Goal: Task Accomplishment & Management: Manage account settings

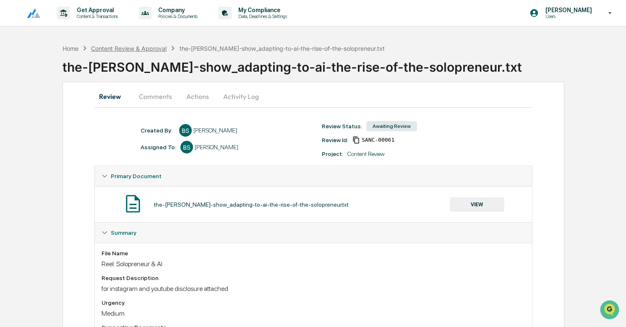
click at [146, 49] on div "Content Review & Approval" at bounding box center [128, 48] width 75 height 7
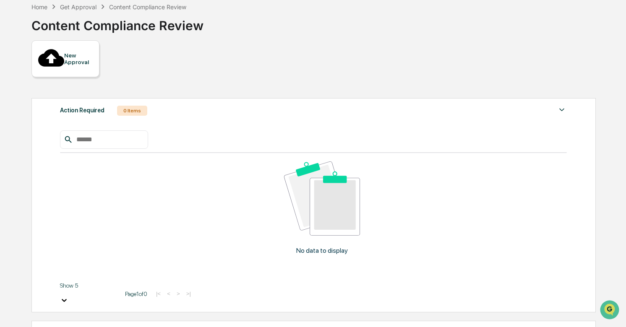
scroll to position [42, 0]
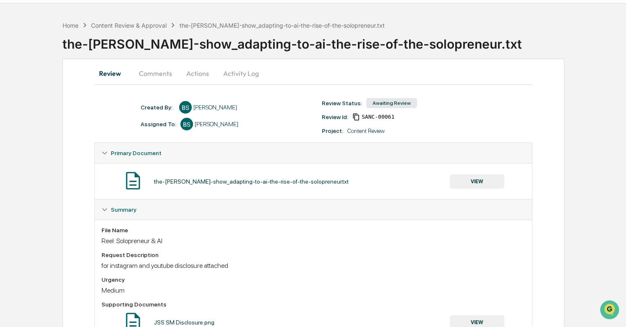
scroll to position [9, 0]
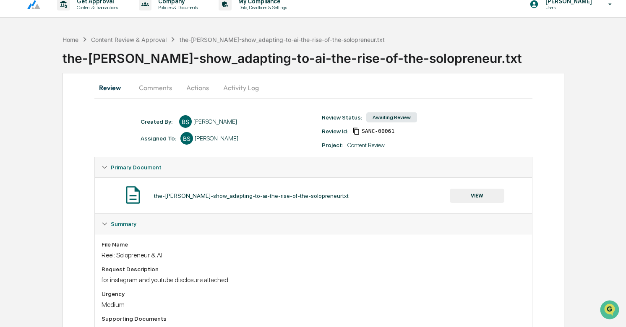
click at [199, 88] on button "Actions" at bounding box center [198, 88] width 38 height 20
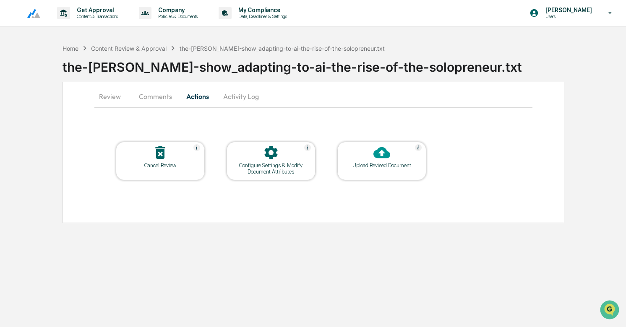
scroll to position [0, 0]
click at [371, 168] on div "Upload Revised Document" at bounding box center [381, 165] width 75 height 6
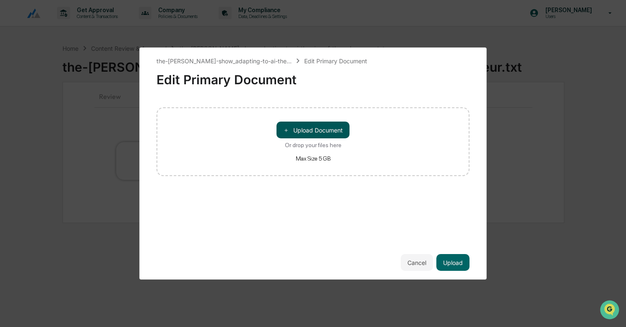
click at [307, 130] on button "＋ Upload Document" at bounding box center [312, 130] width 73 height 17
click at [317, 130] on button "＋ Upload Document" at bounding box center [312, 130] width 73 height 17
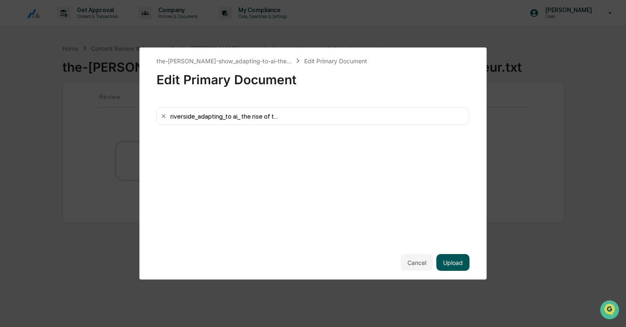
click at [458, 266] on button "Upload" at bounding box center [452, 262] width 33 height 17
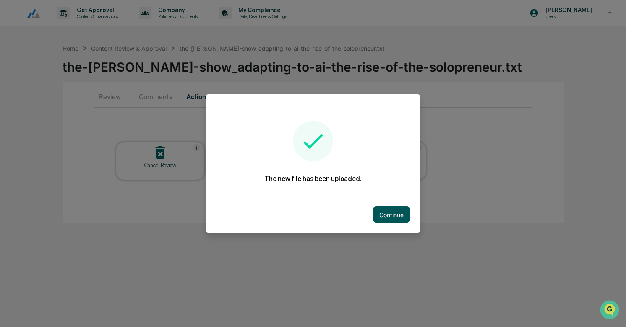
click at [388, 211] on button "Continue" at bounding box center [391, 214] width 38 height 17
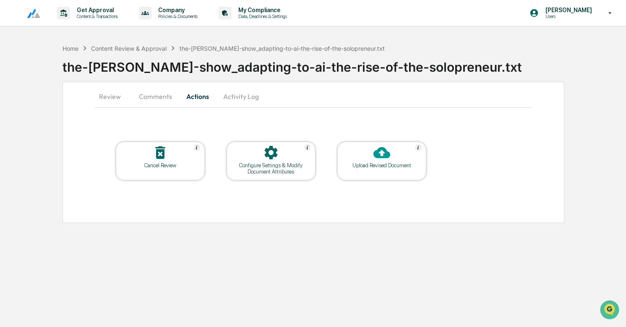
click at [110, 99] on button "Review" at bounding box center [113, 96] width 38 height 20
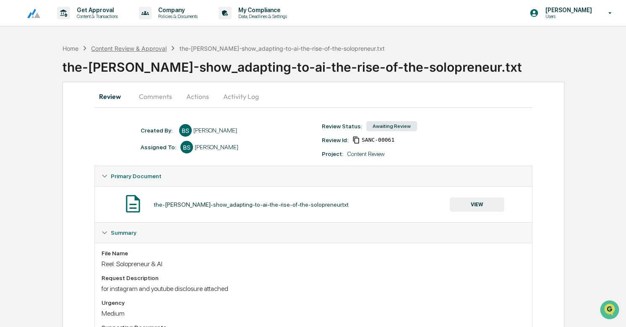
click at [152, 46] on div "Content Review & Approval" at bounding box center [128, 48] width 75 height 7
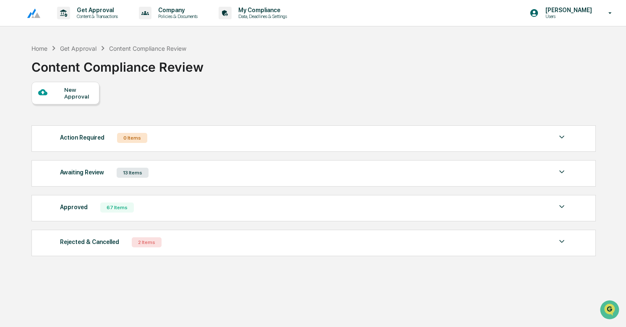
click at [186, 179] on div "Awaiting Review 13 Items" at bounding box center [313, 173] width 507 height 12
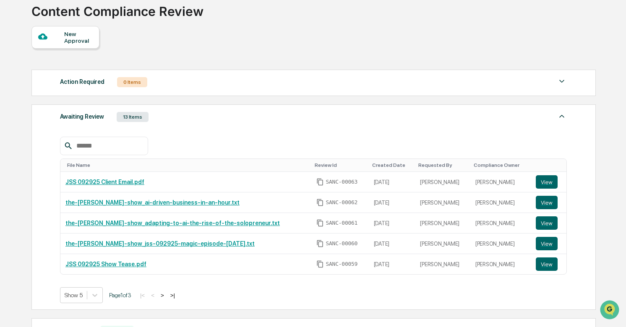
scroll to position [60, 0]
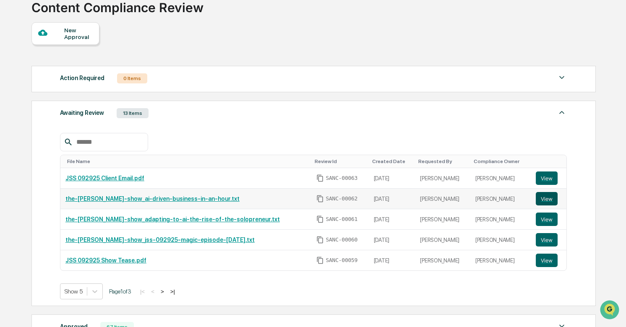
click at [543, 198] on button "View" at bounding box center [547, 198] width 22 height 13
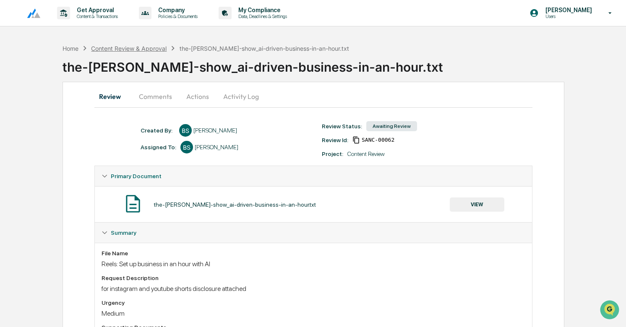
click at [138, 45] on div "Content Review & Approval" at bounding box center [128, 48] width 75 height 7
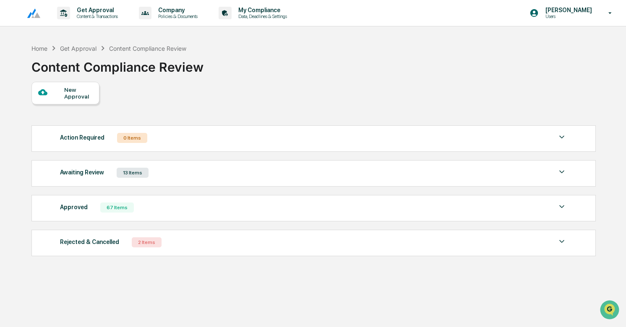
click at [206, 180] on div "Awaiting Review 13 Items File Name Review Id Created Date Requested By Complian…" at bounding box center [313, 173] width 564 height 26
click at [206, 173] on div "Awaiting Review 13 Items" at bounding box center [313, 173] width 507 height 12
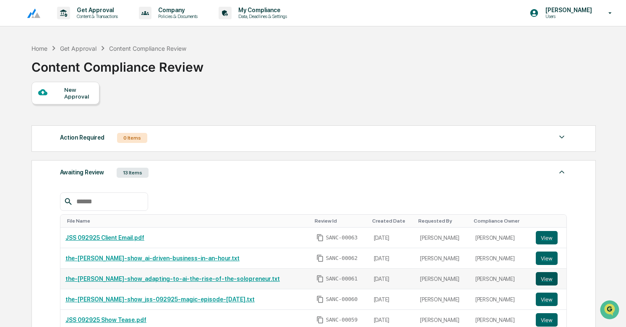
click at [551, 278] on button "View" at bounding box center [547, 278] width 22 height 13
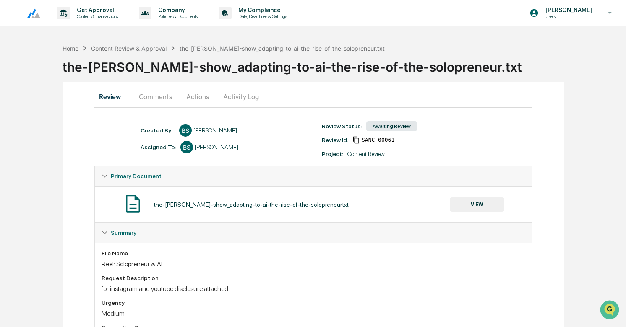
click at [200, 95] on button "Actions" at bounding box center [198, 96] width 38 height 20
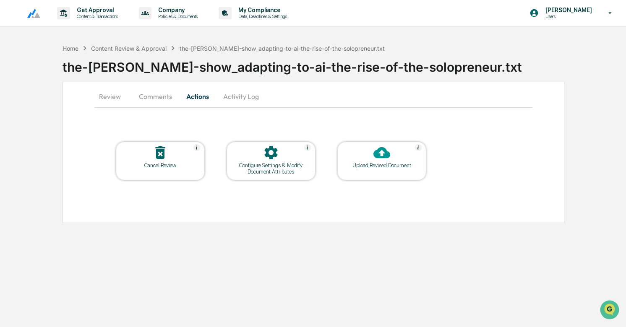
click at [250, 92] on button "Activity Log" at bounding box center [240, 96] width 49 height 20
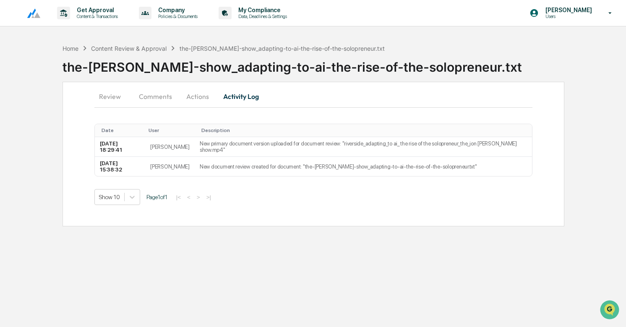
click at [108, 96] on button "Review" at bounding box center [113, 96] width 38 height 20
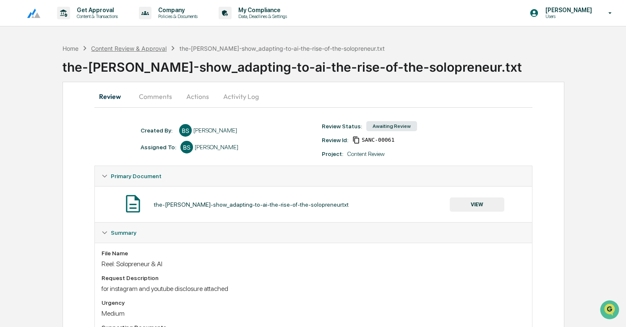
click at [130, 49] on div "Content Review & Approval" at bounding box center [128, 48] width 75 height 7
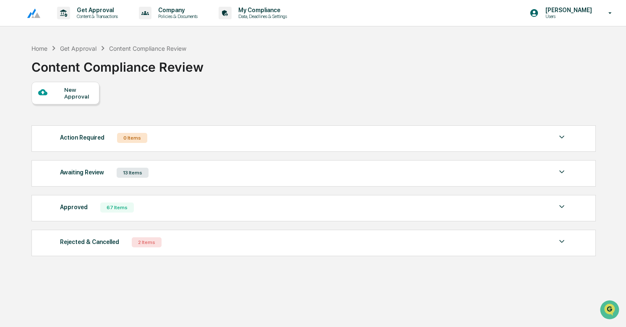
click at [164, 170] on div "Awaiting Review 13 Items" at bounding box center [313, 173] width 507 height 12
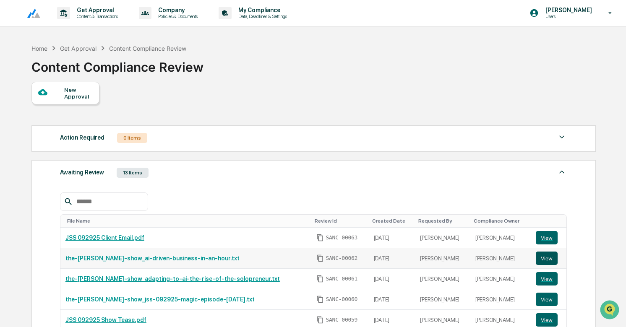
click at [545, 258] on button "View" at bounding box center [547, 258] width 22 height 13
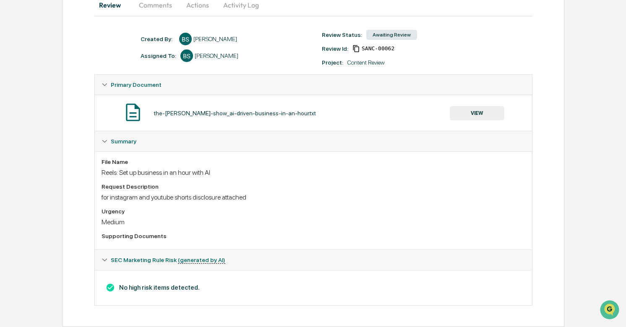
scroll to position [115, 0]
